Goal: Navigation & Orientation: Find specific page/section

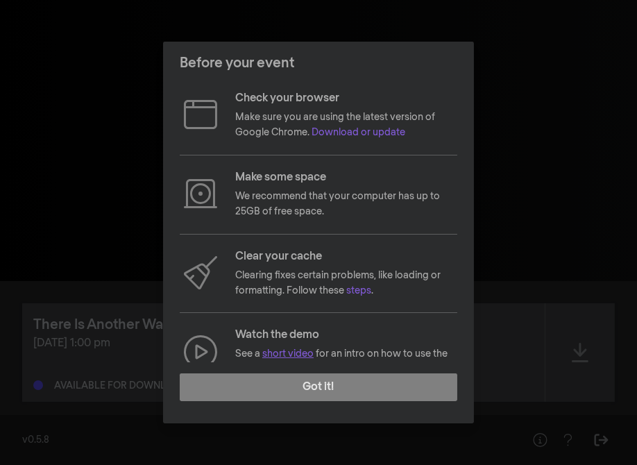
click at [295, 355] on link "short video" at bounding box center [287, 354] width 51 height 10
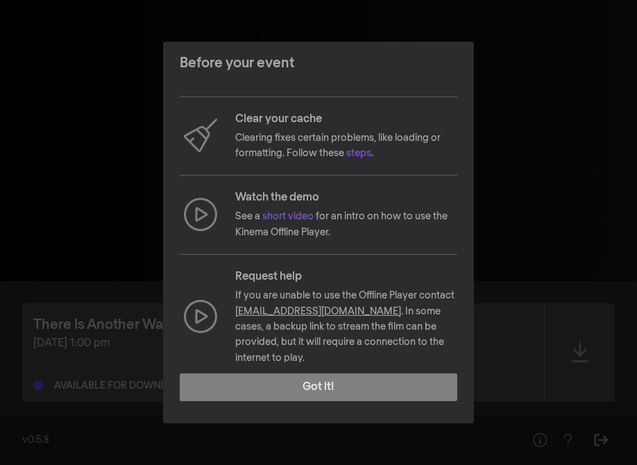
scroll to position [145, 0]
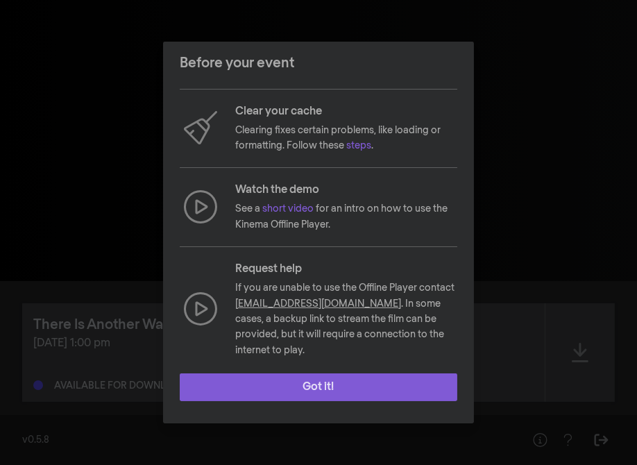
click at [397, 379] on button "Got it!" at bounding box center [319, 387] width 278 height 28
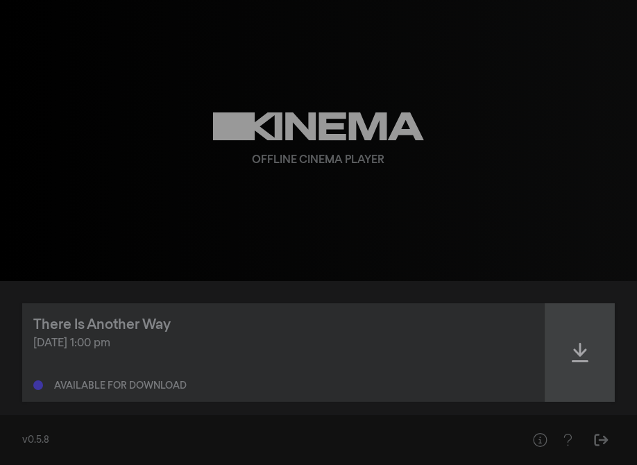
click at [583, 352] on icon at bounding box center [580, 352] width 17 height 19
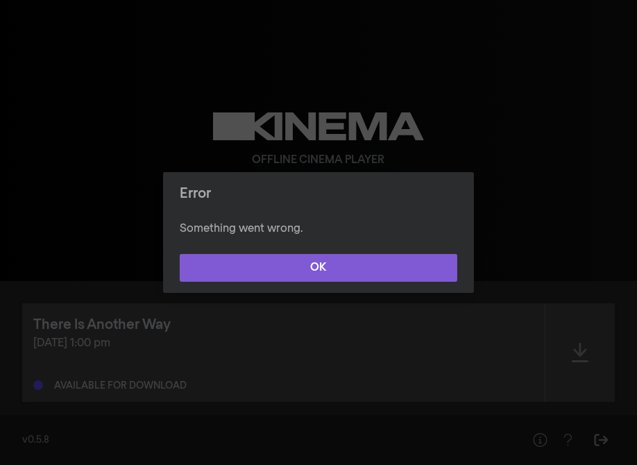
click at [340, 268] on button "OK" at bounding box center [319, 268] width 278 height 28
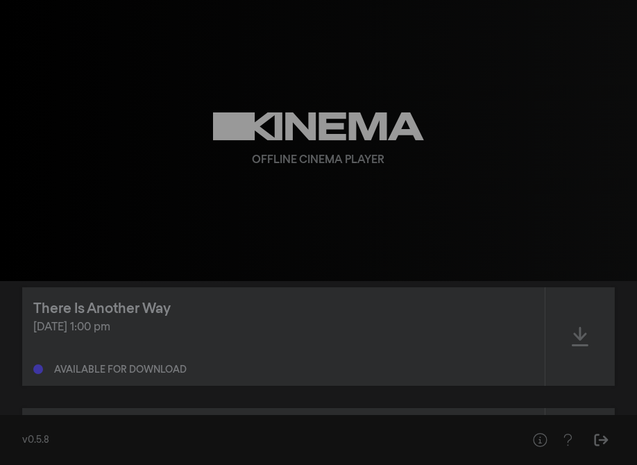
scroll to position [0, 0]
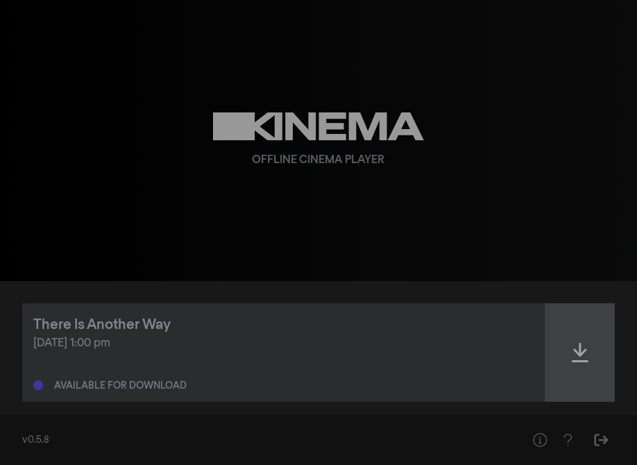
click at [572, 354] on icon at bounding box center [580, 352] width 17 height 22
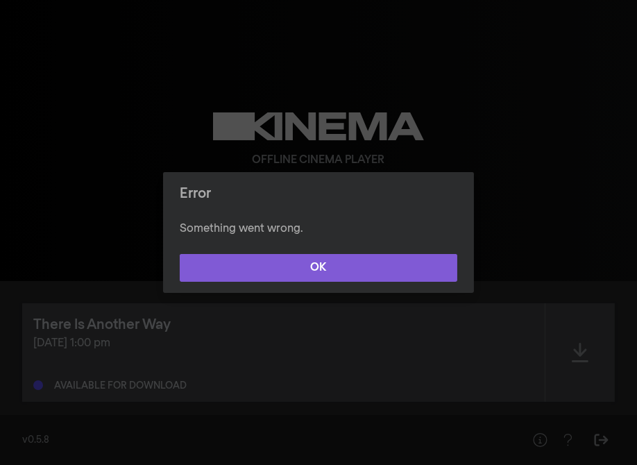
click at [318, 263] on button "OK" at bounding box center [319, 268] width 278 height 28
